Goal: Information Seeking & Learning: Find specific fact

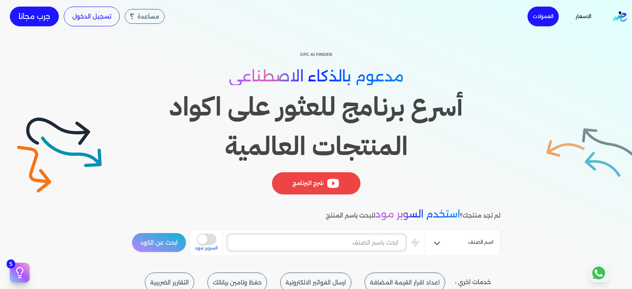
click at [388, 244] on input "text" at bounding box center [316, 243] width 177 height 16
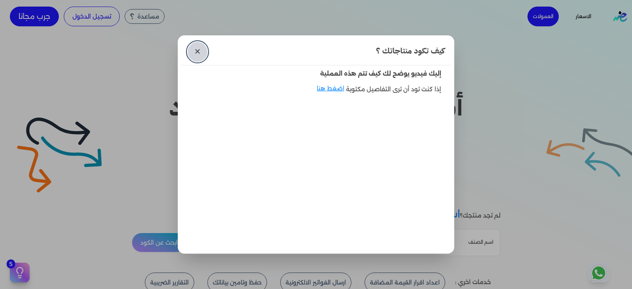
click at [190, 51] on link "✕" at bounding box center [198, 52] width 20 height 20
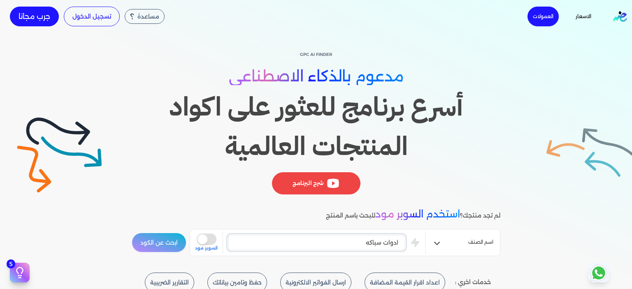
click at [132, 233] on button "ابحث عن الكود" at bounding box center [159, 243] width 55 height 20
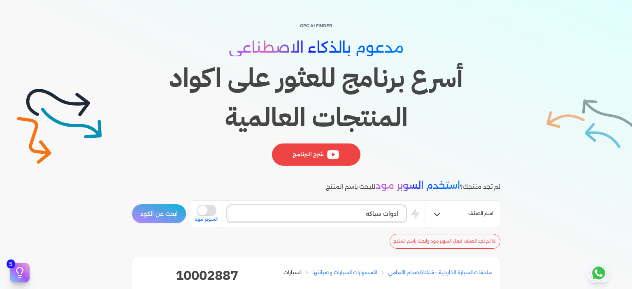
scroll to position [41, 0]
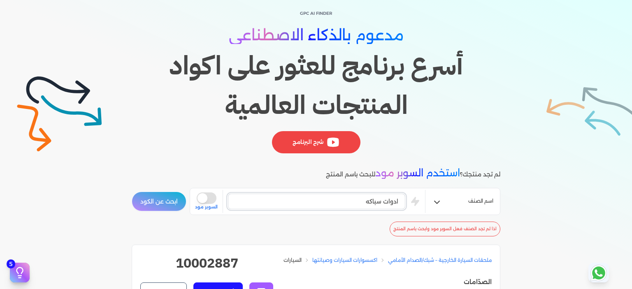
drag, startPoint x: 357, startPoint y: 197, endPoint x: 438, endPoint y: 197, distance: 81.1
click at [438, 197] on div "اسم الصنف ادوات سباكه is super mode السوبر مود" at bounding box center [345, 201] width 311 height 27
click at [383, 198] on input "ادوات سباكه" at bounding box center [316, 202] width 177 height 16
click at [379, 200] on input "ادوات سباكه" at bounding box center [316, 202] width 177 height 16
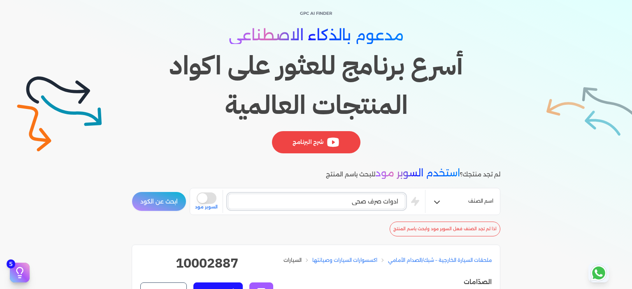
type input "ادوات صرف صحي"
click at [132, 192] on button "ابحث عن الكود" at bounding box center [159, 202] width 55 height 20
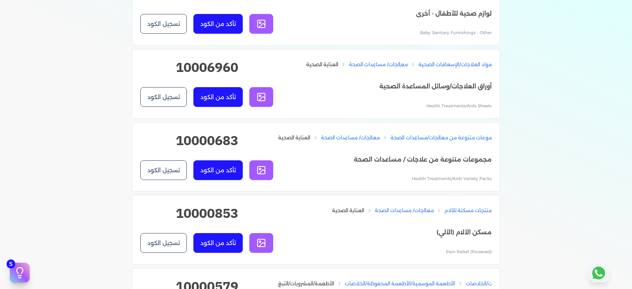
scroll to position [3950, 0]
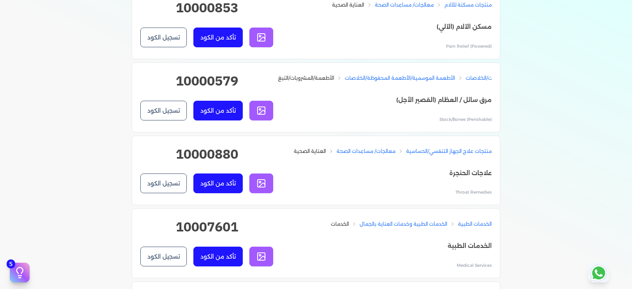
drag, startPoint x: 5, startPoint y: 153, endPoint x: 2, endPoint y: 163, distance: 10.3
click at [2, 163] on div "Toggle Navigation الاسعار العمولات مساعدة خدمة العملاء دليل المستخدم تسجيل الدخ…" at bounding box center [316, 144] width 632 height 289
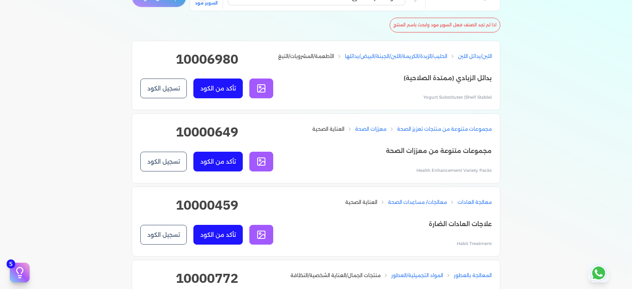
scroll to position [0, 0]
